Goal: Subscribe to service/newsletter

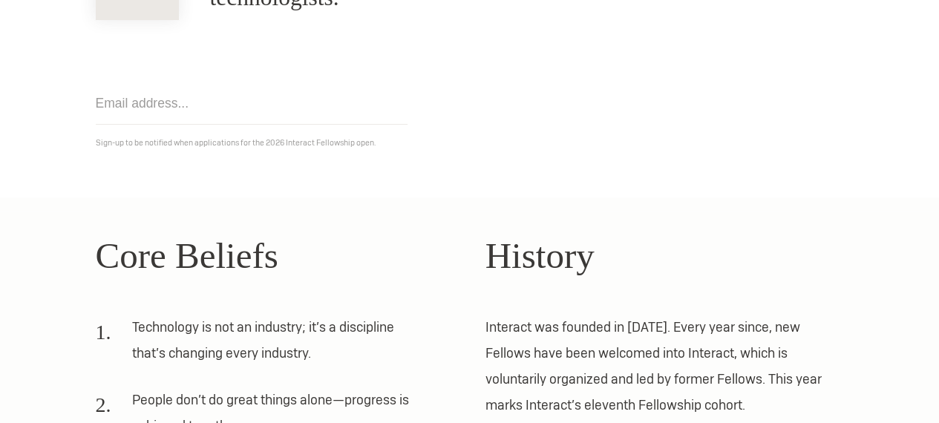
scroll to position [55, 0]
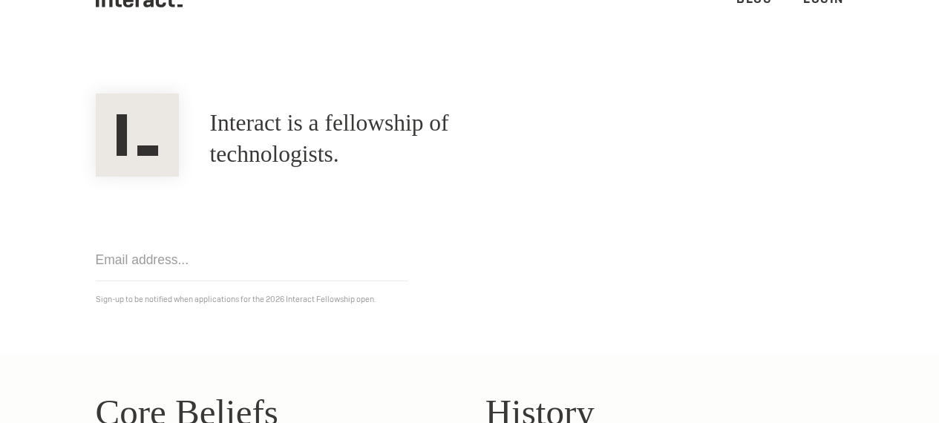
click at [275, 262] on input "email" at bounding box center [252, 260] width 312 height 42
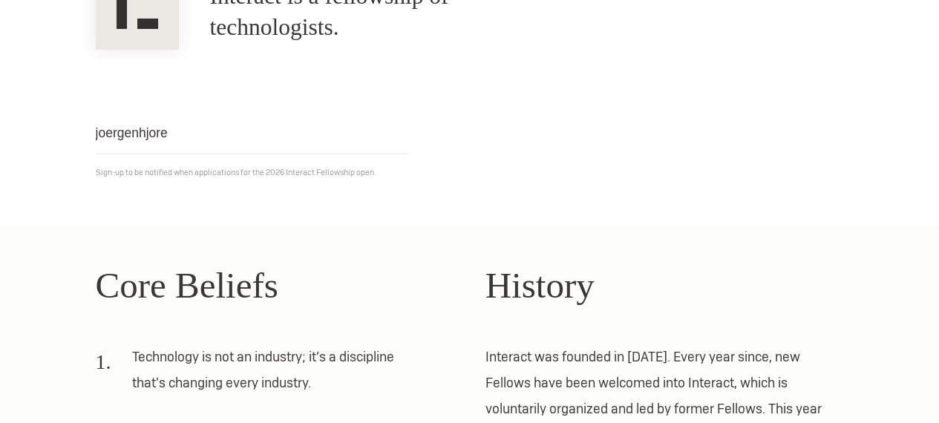
scroll to position [0, 0]
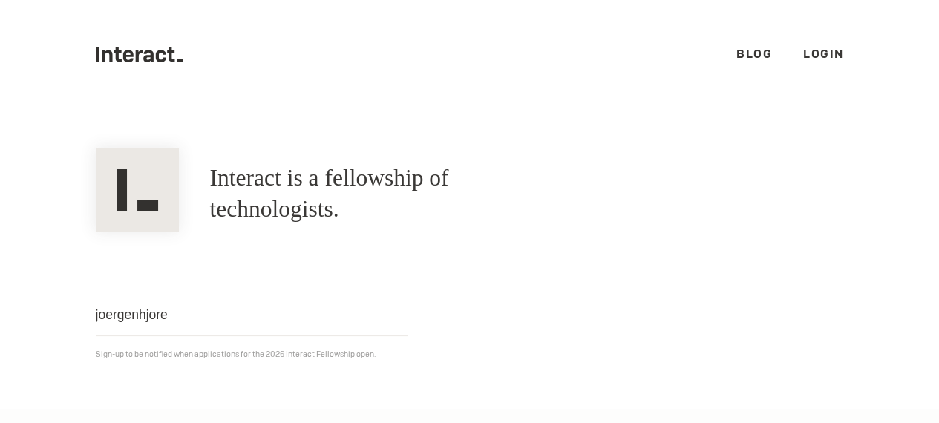
click at [755, 51] on link "Blog" at bounding box center [754, 54] width 36 height 16
click at [182, 324] on input "joergenhjore" at bounding box center [252, 315] width 312 height 42
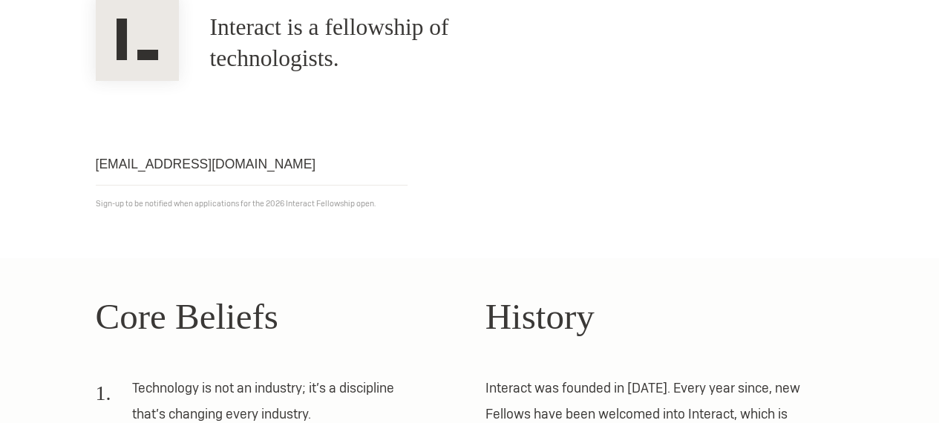
scroll to position [148, 0]
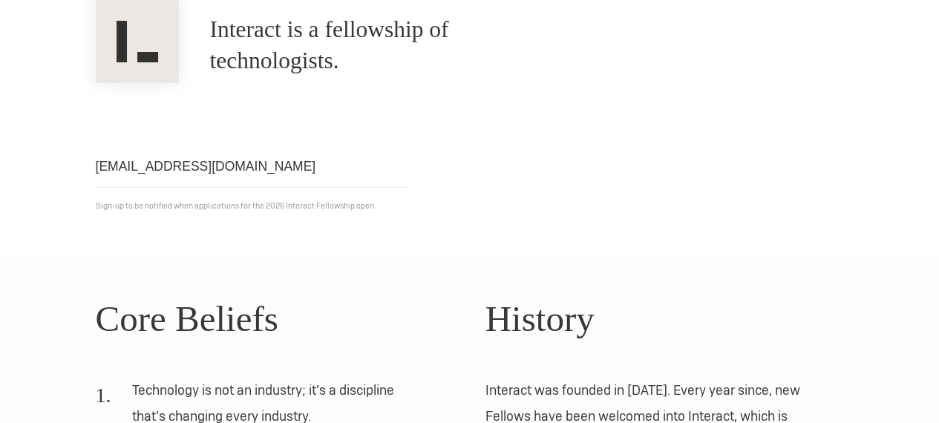
type input "[EMAIL_ADDRESS][DOMAIN_NAME]"
click at [266, 193] on form "[EMAIL_ADDRESS][DOMAIN_NAME] Get notified" at bounding box center [252, 171] width 312 height 53
click at [310, 171] on input "[EMAIL_ADDRESS][DOMAIN_NAME]" at bounding box center [252, 166] width 312 height 42
click input "Get notified" at bounding box center [0, 0] width 0 height 0
